Goal: Information Seeking & Learning: Understand process/instructions

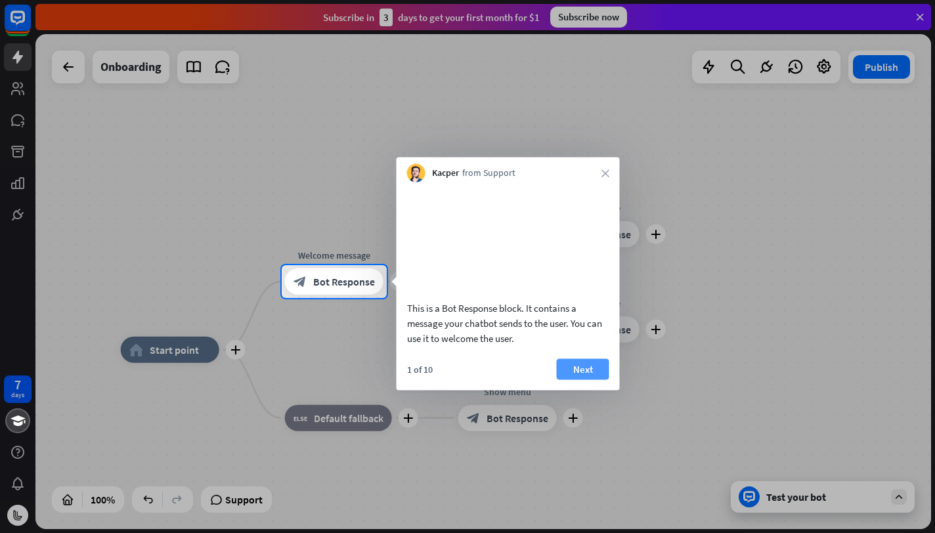
click at [580, 379] on button "Next" at bounding box center [583, 368] width 53 height 21
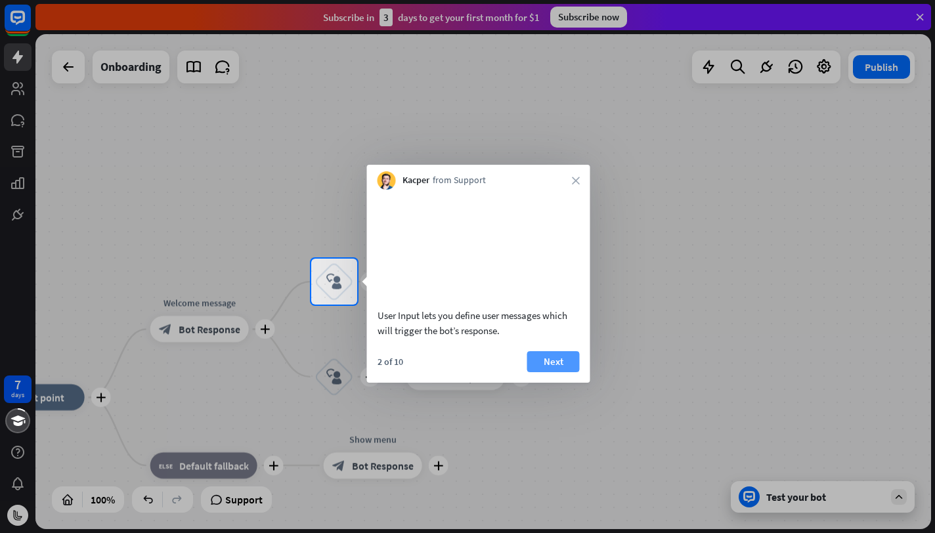
click at [546, 372] on button "Next" at bounding box center [553, 361] width 53 height 21
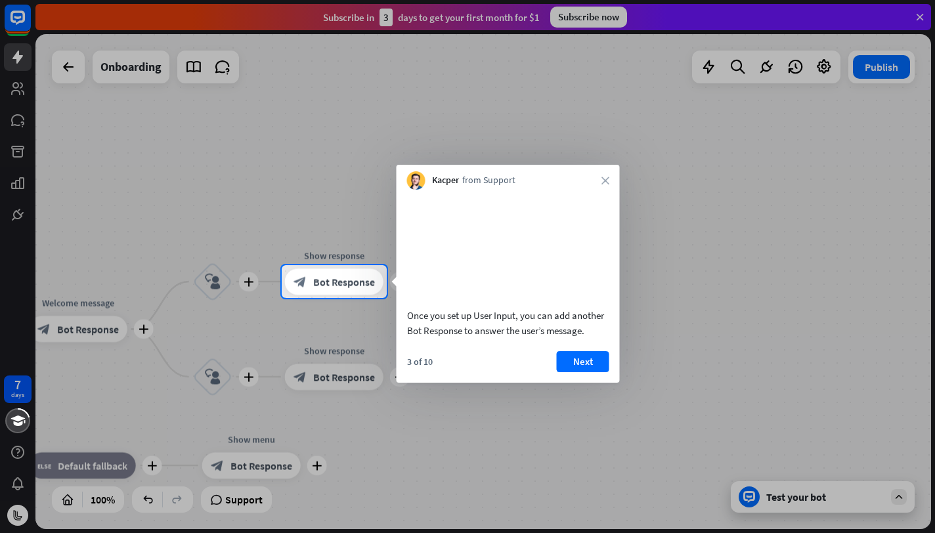
click at [580, 383] on div "3 of 10 Next" at bounding box center [508, 367] width 223 height 32
click at [580, 372] on button "Next" at bounding box center [583, 361] width 53 height 21
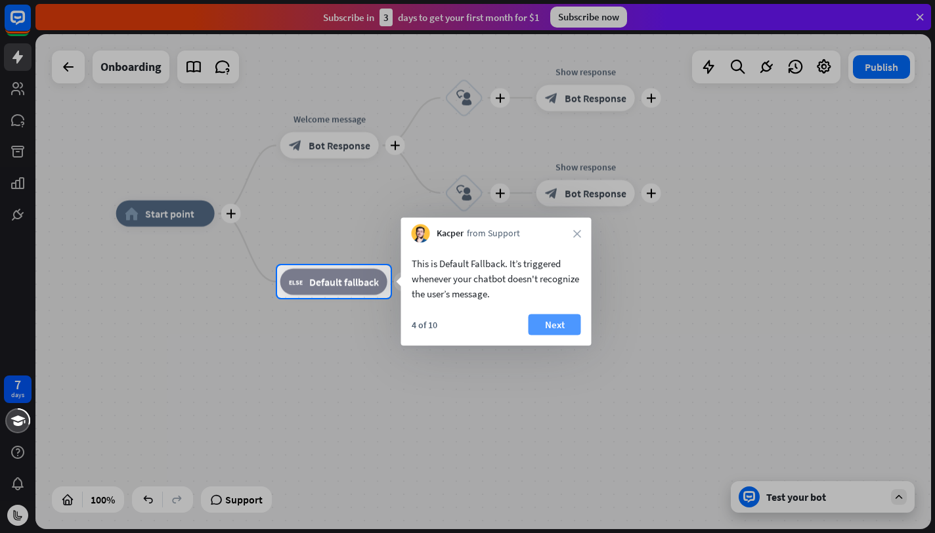
click at [575, 322] on button "Next" at bounding box center [554, 324] width 53 height 21
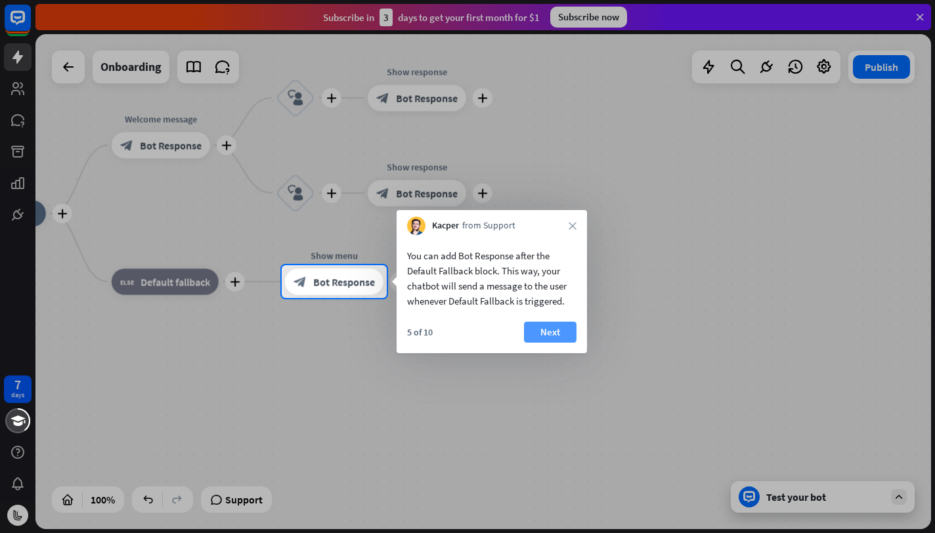
click at [561, 326] on button "Next" at bounding box center [550, 332] width 53 height 21
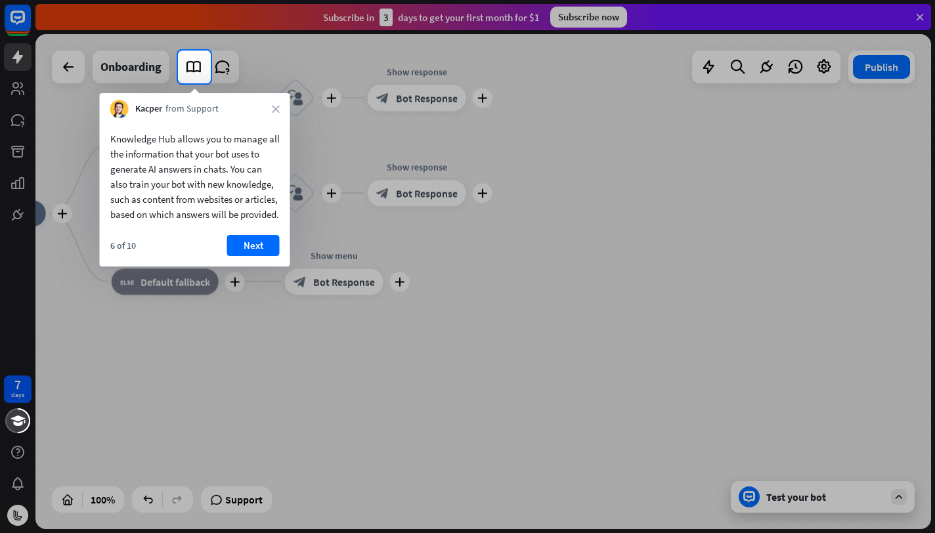
click at [256, 247] on div "Knowledge Hub allows you to manage all the information that your bot uses to ge…" at bounding box center [195, 192] width 190 height 148
click at [249, 256] on button "Next" at bounding box center [253, 245] width 53 height 21
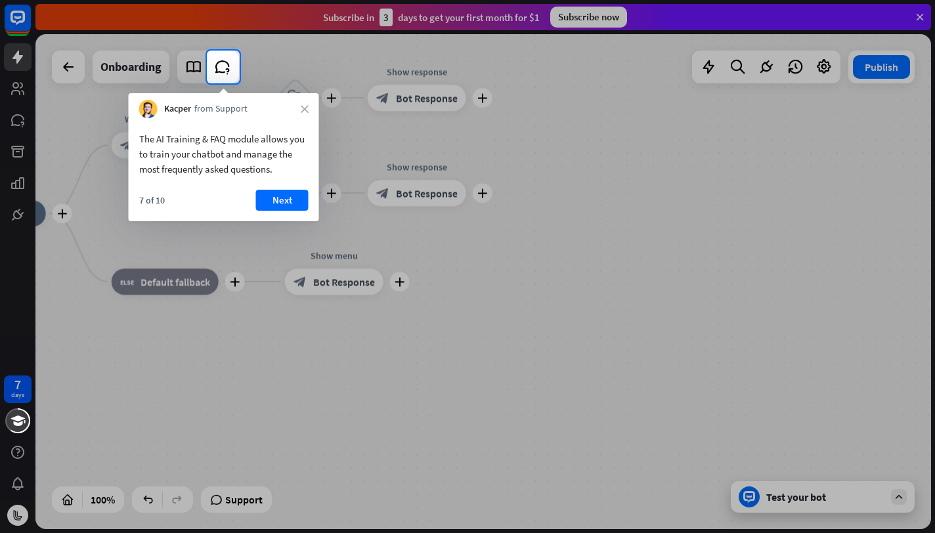
click at [260, 184] on div "The AI Training & FAQ module allows you to train your chatbot and manage the mo…" at bounding box center [224, 169] width 190 height 103
click at [265, 192] on button "Next" at bounding box center [282, 200] width 53 height 21
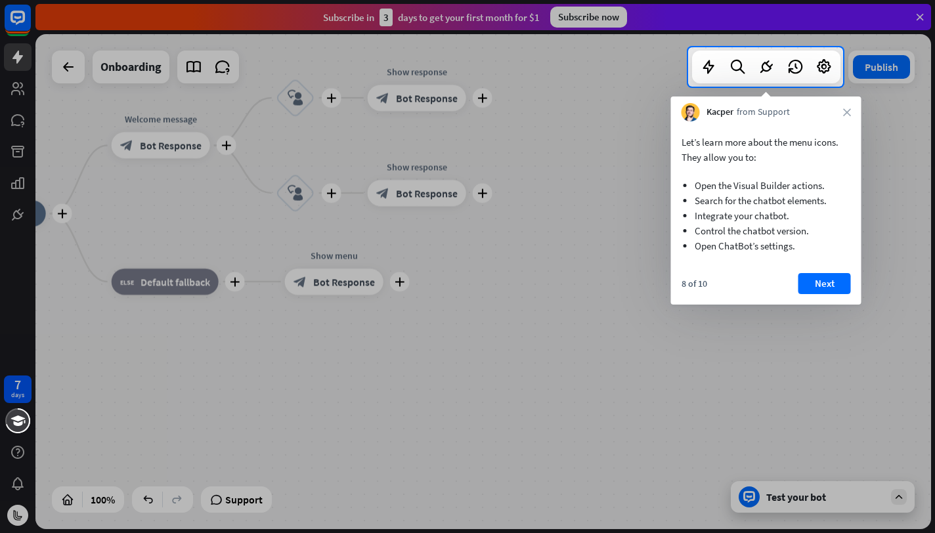
click at [824, 272] on div "Let’s learn more about the menu icons. They allow you to: Open the Visual Build…" at bounding box center [766, 212] width 190 height 183
click at [820, 281] on button "Next" at bounding box center [824, 283] width 53 height 21
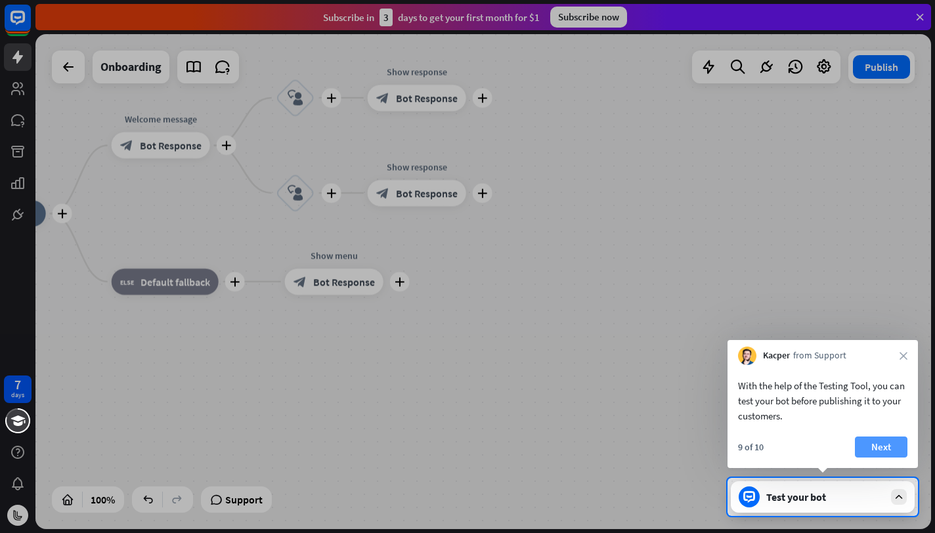
click at [884, 437] on button "Next" at bounding box center [881, 447] width 53 height 21
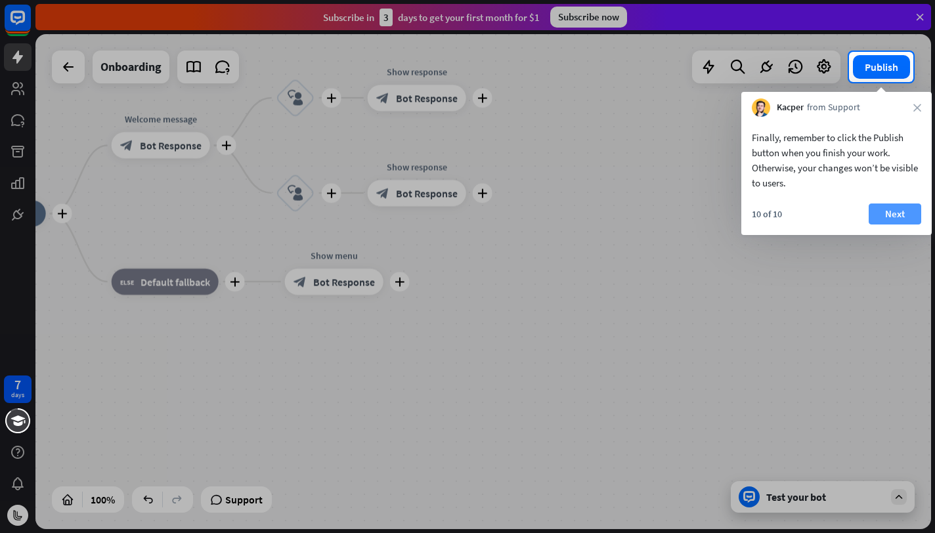
click at [895, 213] on button "Next" at bounding box center [895, 214] width 53 height 21
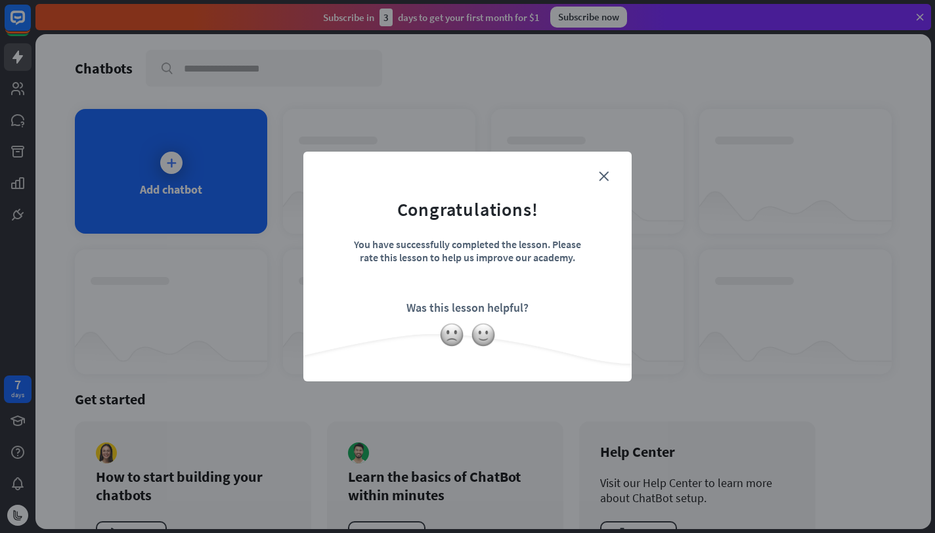
click at [593, 180] on form "Congratulations! You have successfully completed the lesson. Please rate this l…" at bounding box center [467, 246] width 295 height 157
click at [598, 178] on form "Congratulations! You have successfully completed the lesson. Please rate this l…" at bounding box center [467, 246] width 295 height 157
click at [485, 345] on img at bounding box center [483, 334] width 25 height 25
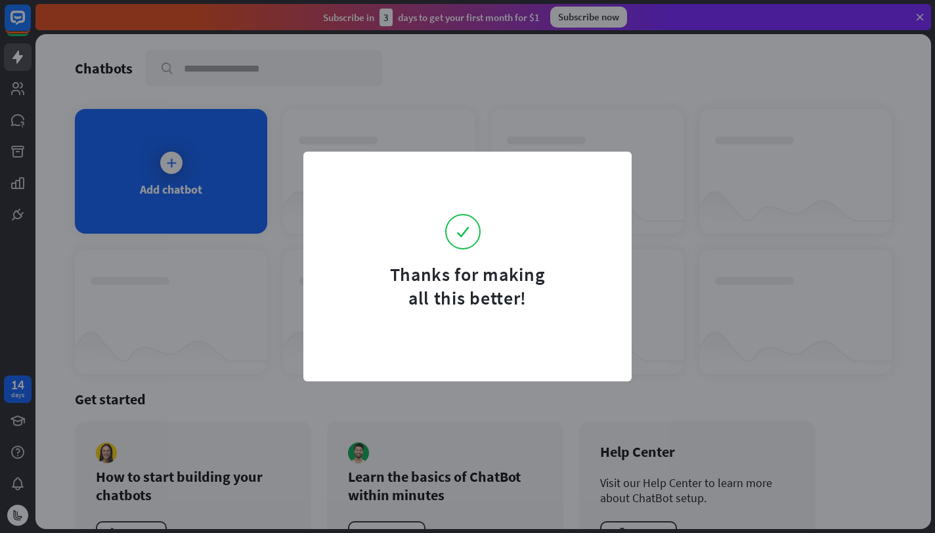
click at [641, 144] on div "Thanks for making all this better!" at bounding box center [467, 266] width 935 height 533
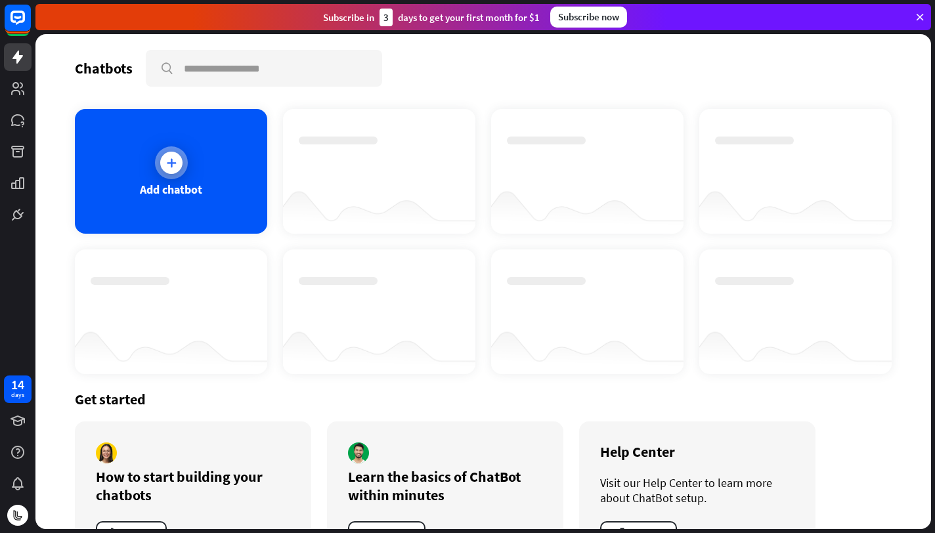
click at [165, 160] on icon at bounding box center [171, 162] width 13 height 13
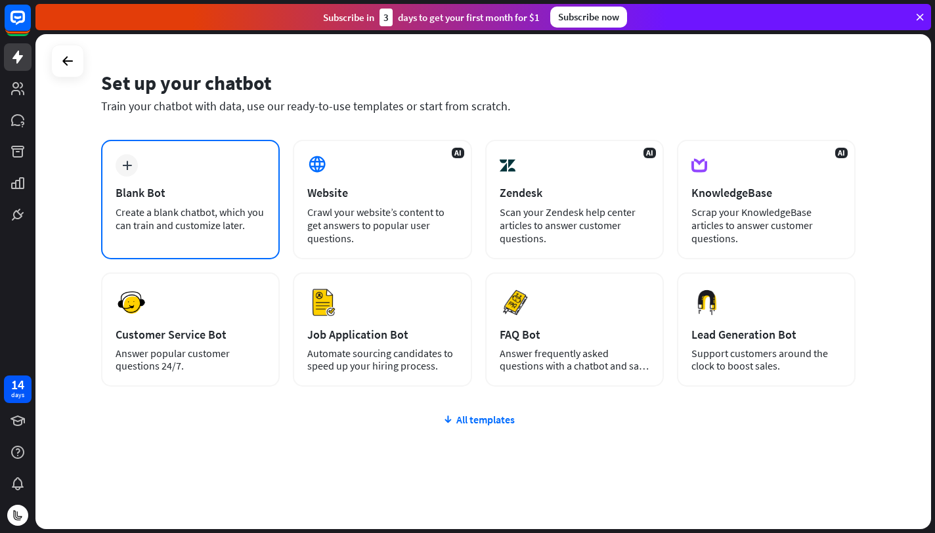
scroll to position [48, 0]
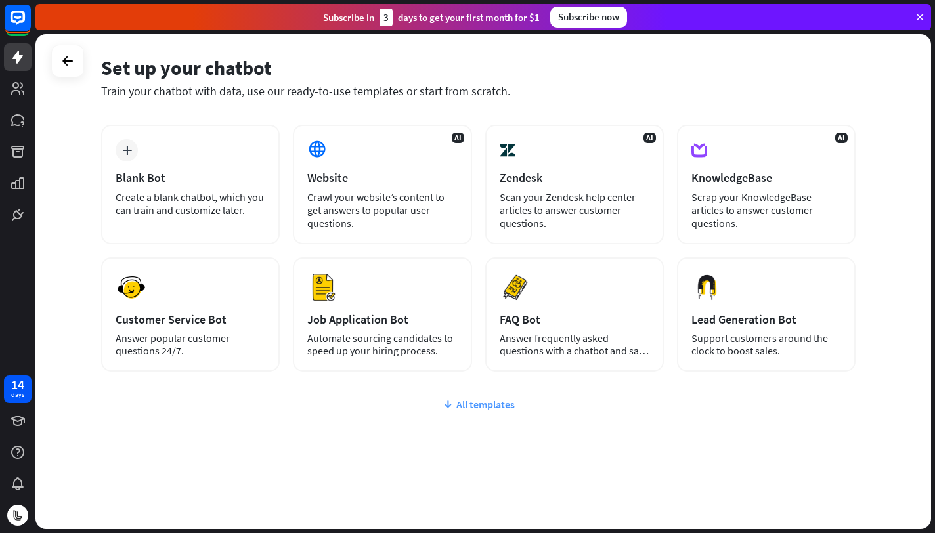
click at [463, 402] on div "All templates" at bounding box center [478, 404] width 754 height 13
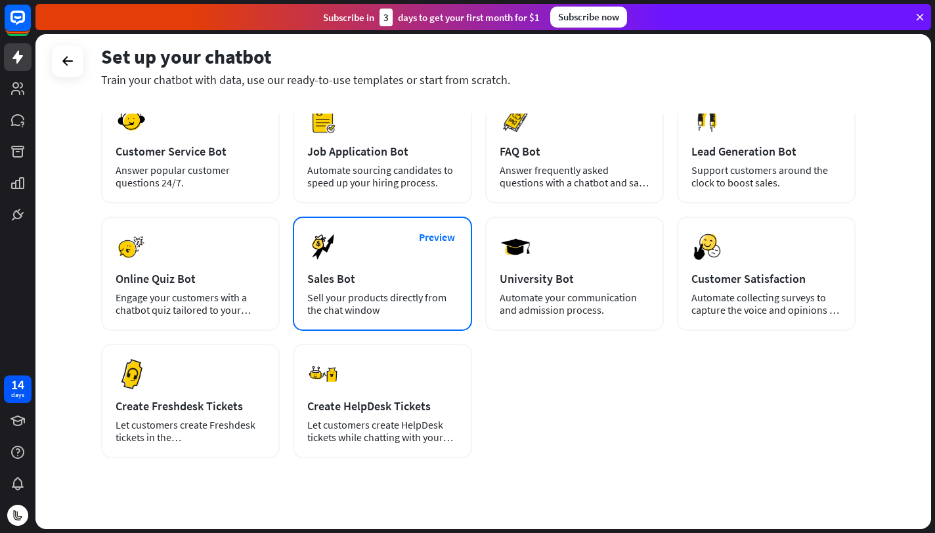
scroll to position [237, 0]
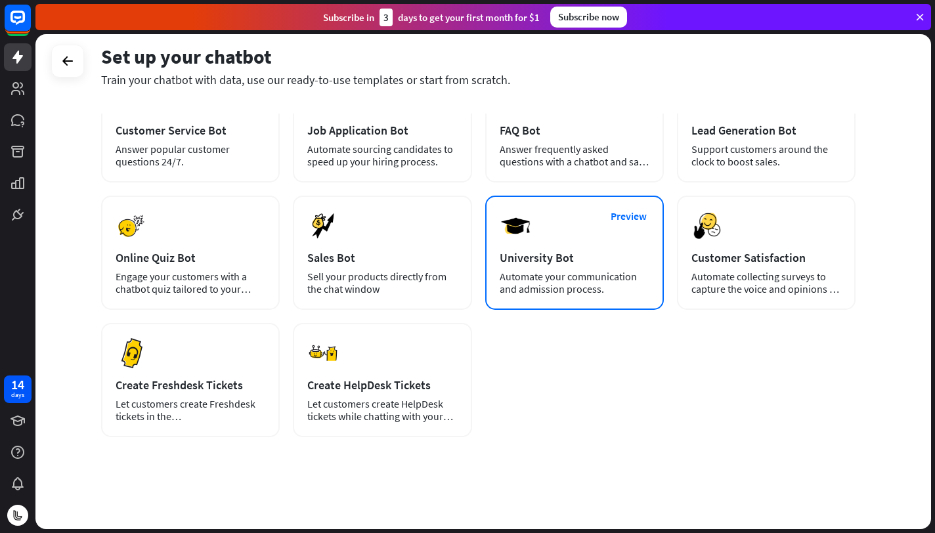
click at [537, 247] on div "Preview University Bot Automate your communication and admission process." at bounding box center [574, 253] width 179 height 114
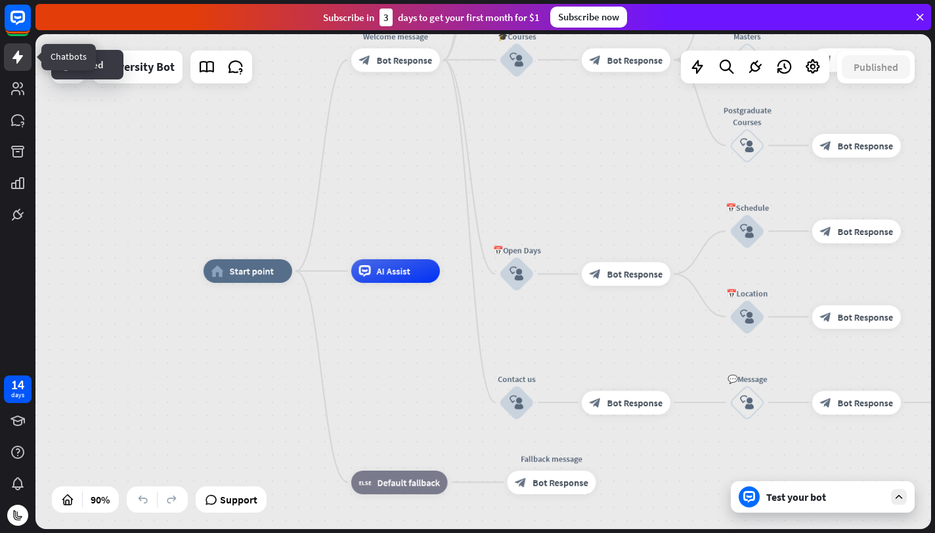
click at [17, 62] on icon at bounding box center [17, 57] width 11 height 13
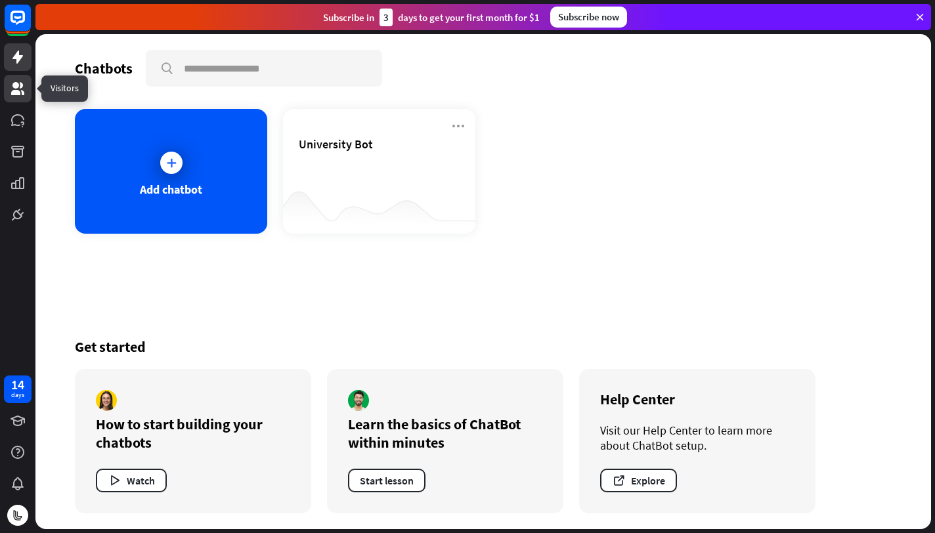
click at [20, 80] on link at bounding box center [18, 89] width 28 height 28
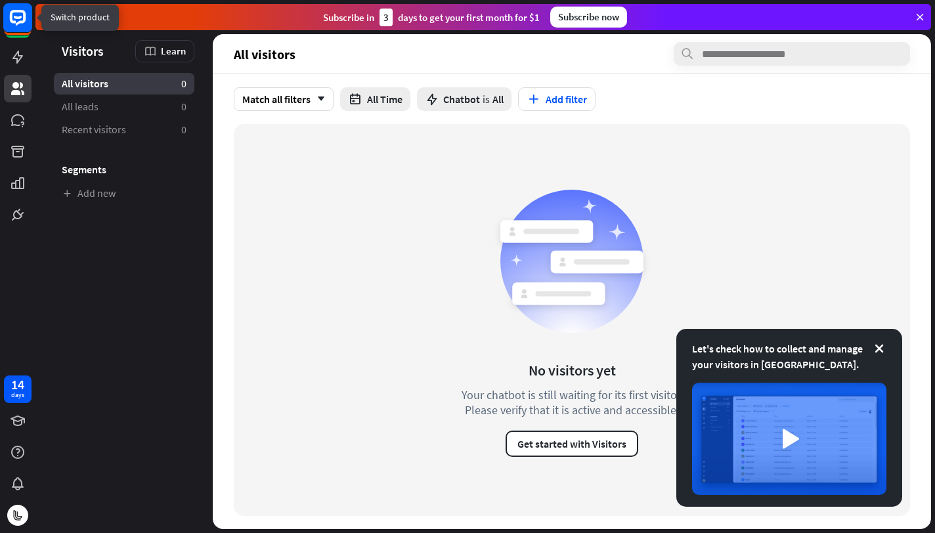
click at [23, 27] on rect at bounding box center [17, 17] width 29 height 29
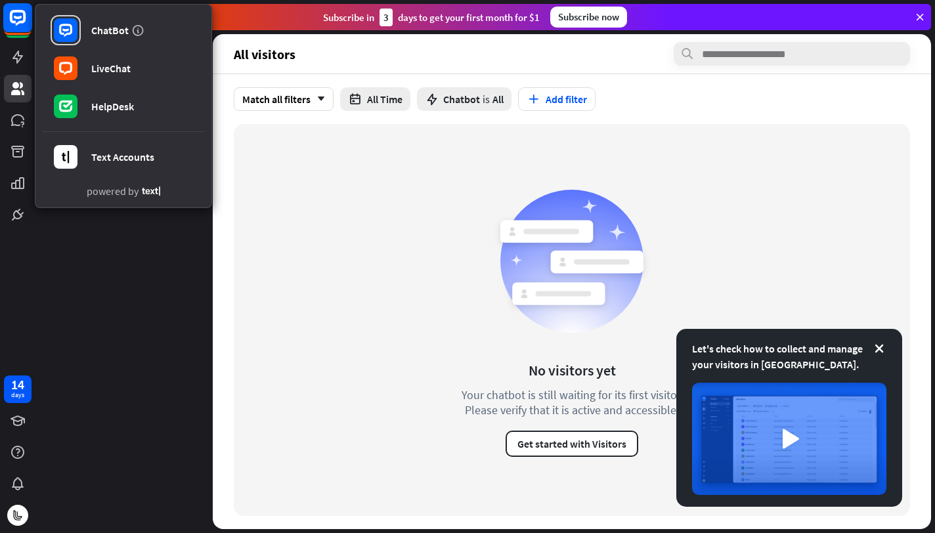
click at [23, 27] on rect at bounding box center [17, 17] width 29 height 29
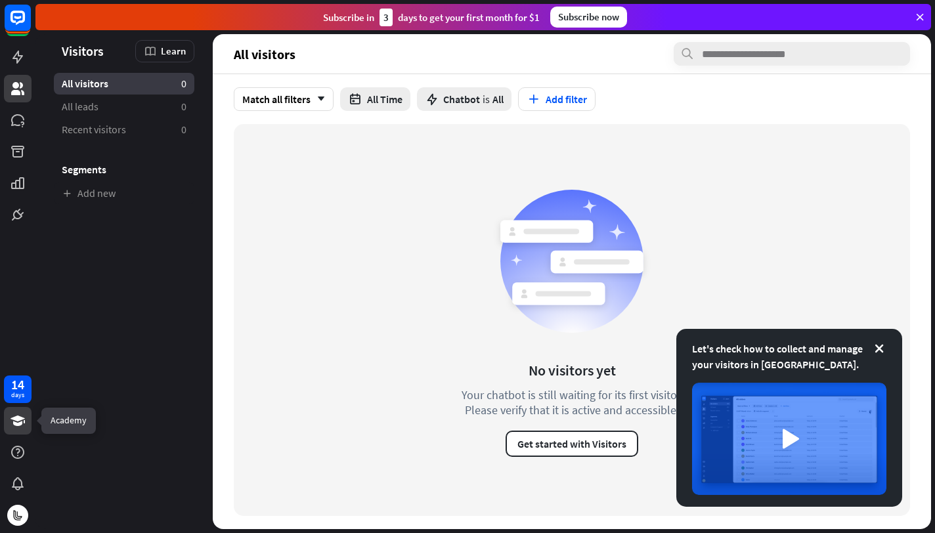
click at [19, 431] on link at bounding box center [18, 421] width 28 height 28
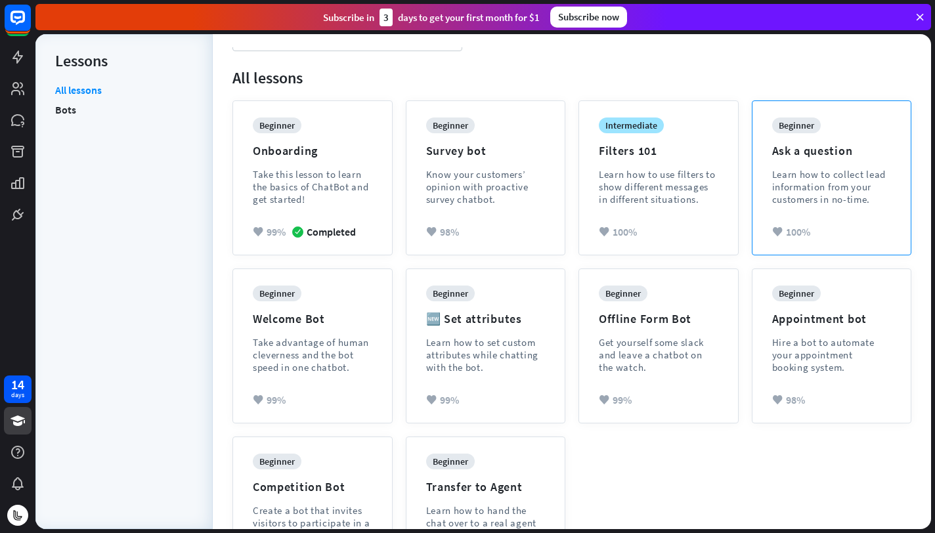
scroll to position [131, 0]
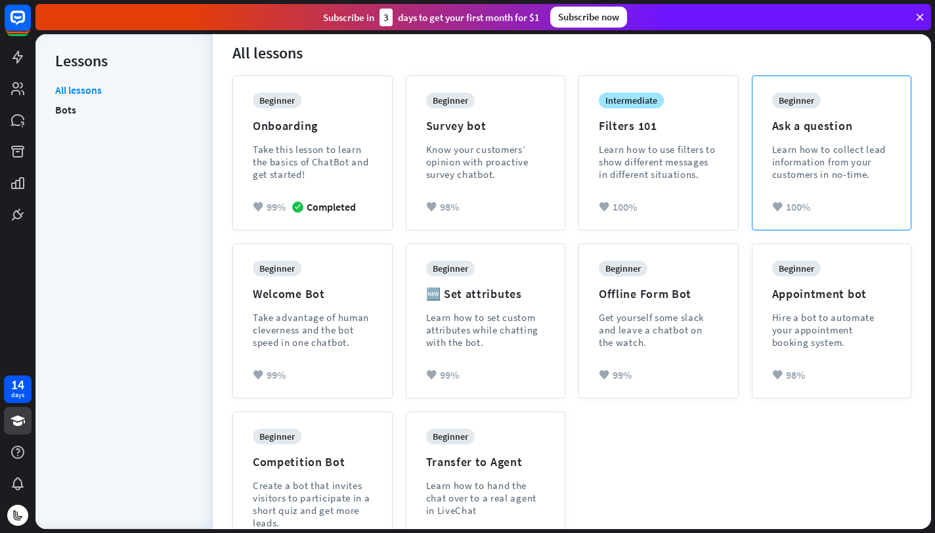
click at [857, 128] on div "beginner Ask a question Learn how to collect lead information from your custome…" at bounding box center [831, 147] width 119 height 108
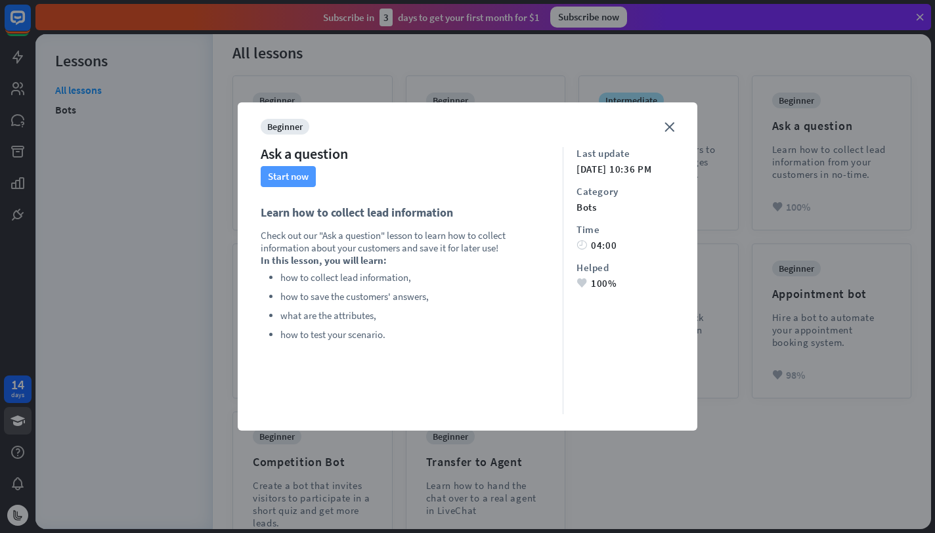
click at [290, 173] on button "Start now" at bounding box center [288, 176] width 55 height 21
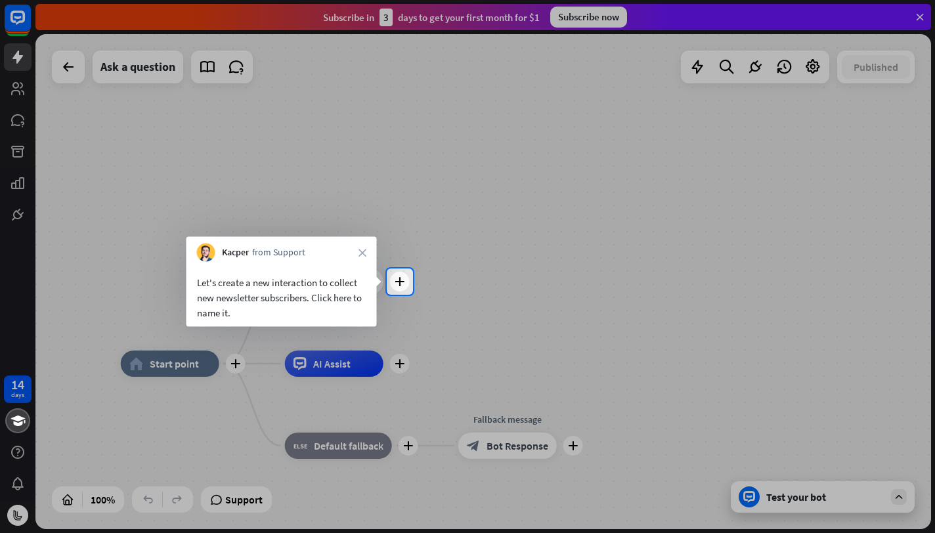
click at [305, 194] on div at bounding box center [467, 134] width 935 height 269
click at [383, 272] on div "Edit name more_horiz plus Welcome message block_bot_response Bot Response" at bounding box center [334, 282] width 98 height 26
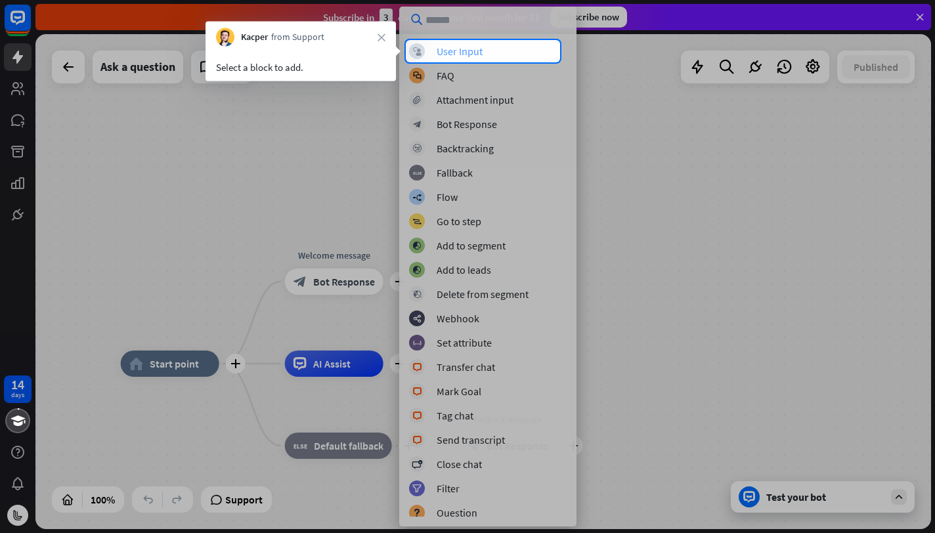
click at [467, 45] on div "User Input" at bounding box center [460, 51] width 46 height 13
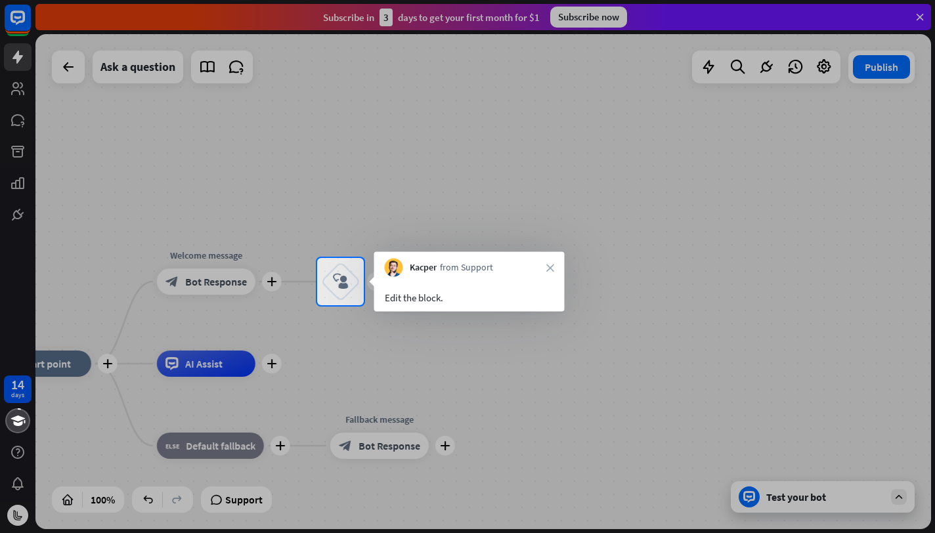
click at [408, 257] on div "Kacper from Support close" at bounding box center [469, 264] width 190 height 25
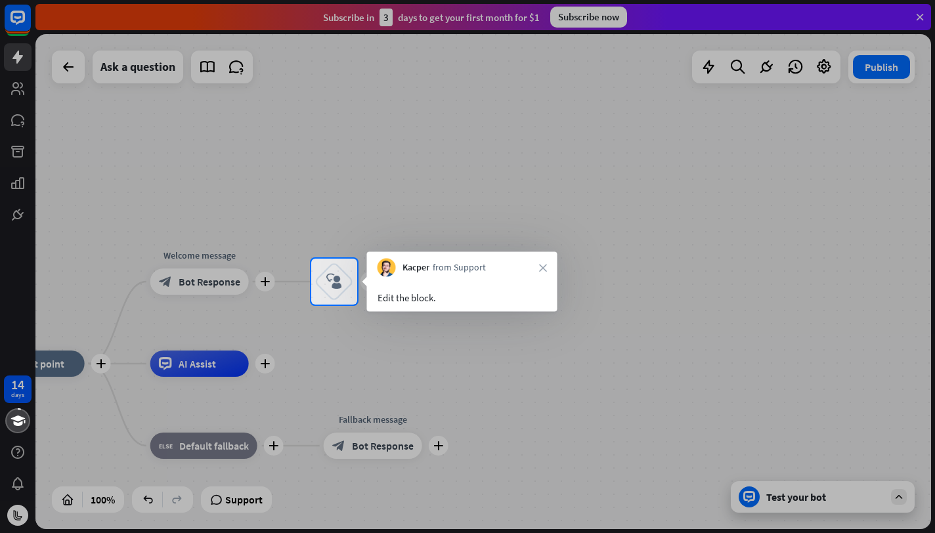
click at [407, 284] on div "Edit the block." at bounding box center [462, 294] width 190 height 35
click at [340, 273] on div "block_user_input" at bounding box center [333, 281] width 39 height 39
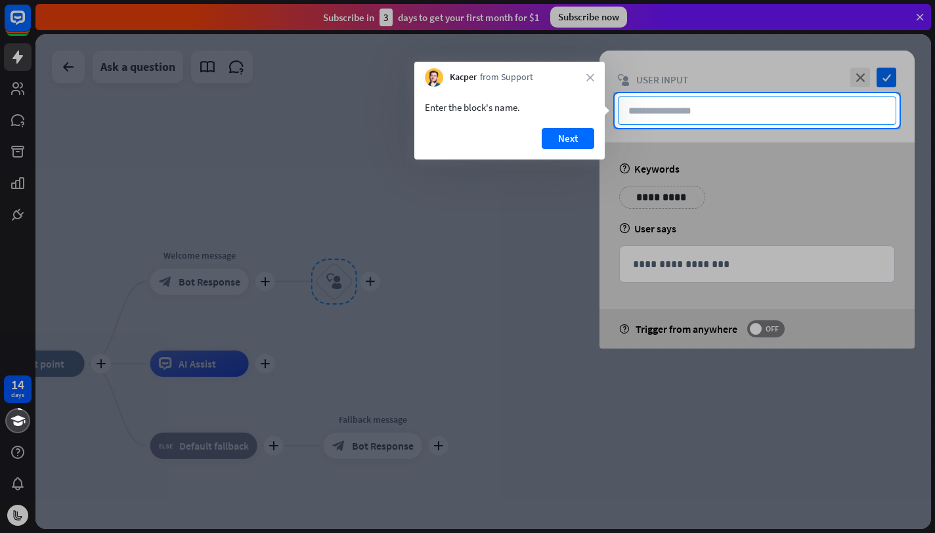
click at [705, 114] on input "text" at bounding box center [757, 111] width 278 height 28
type input "**********"
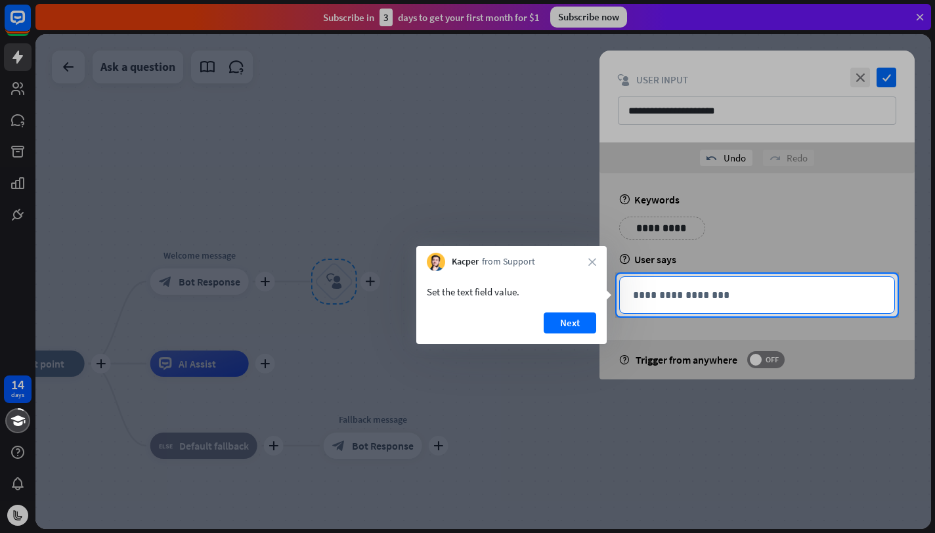
click at [707, 288] on p "**********" at bounding box center [757, 295] width 248 height 16
